Goal: Go to known website: Access a specific website the user already knows

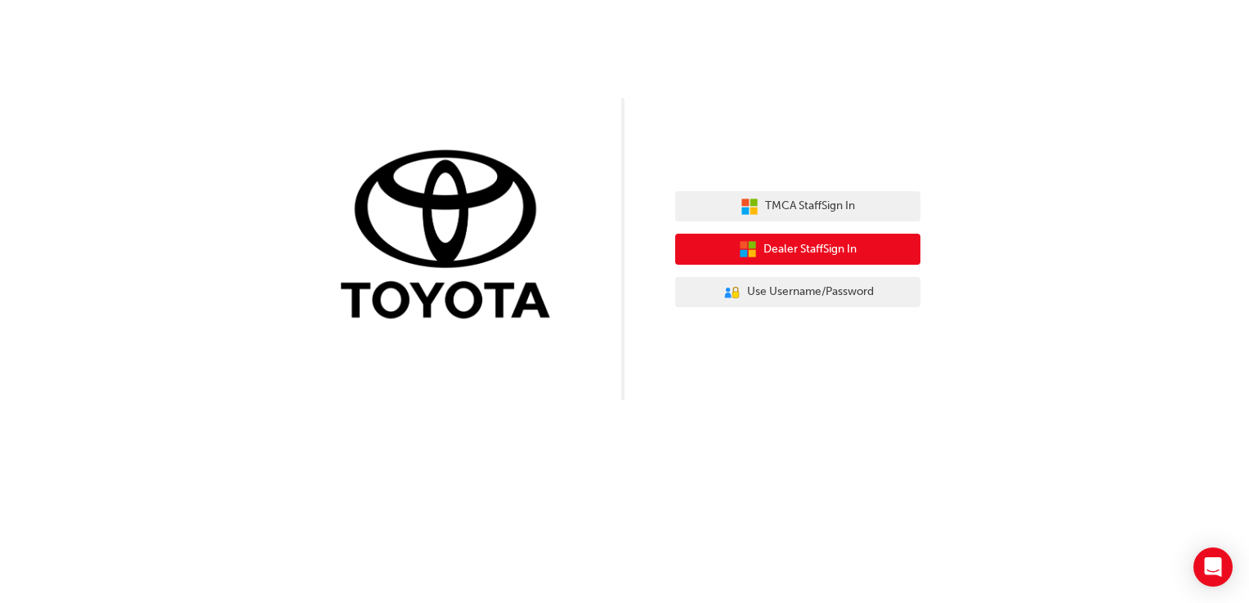
click at [833, 244] on span "Dealer Staff Sign In" at bounding box center [809, 249] width 93 height 19
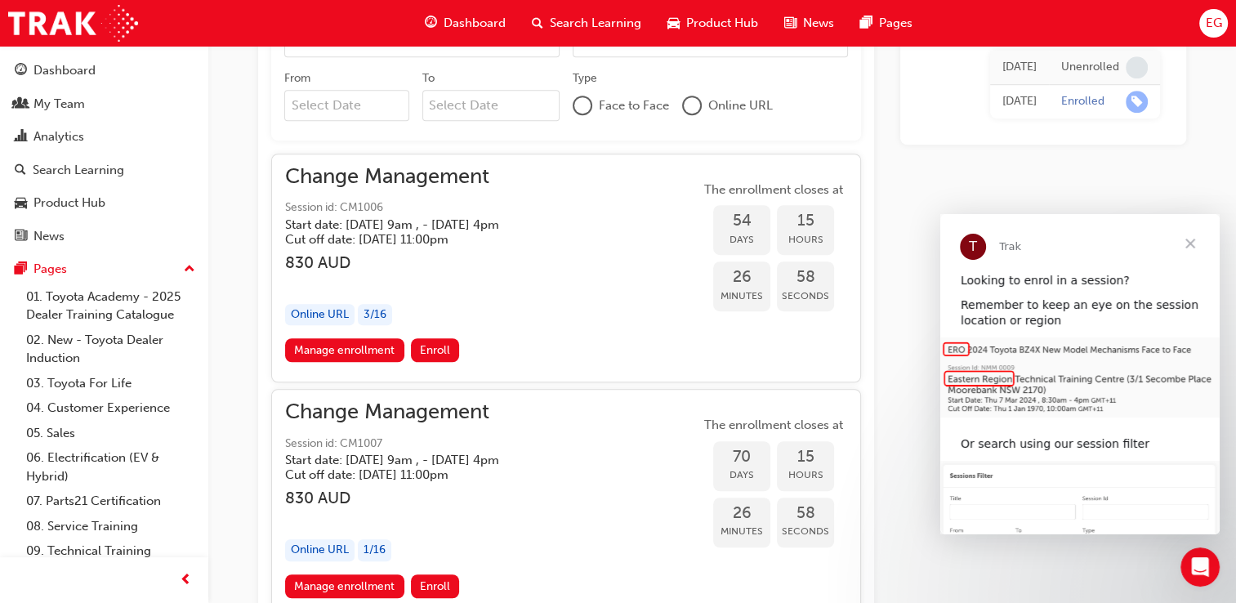
scroll to position [1095, 0]
